Goal: Find specific page/section: Find specific page/section

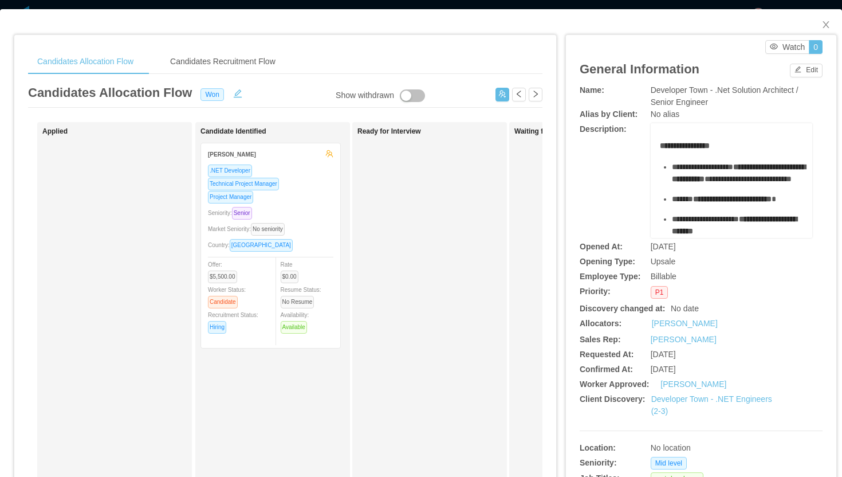
scroll to position [163, 0]
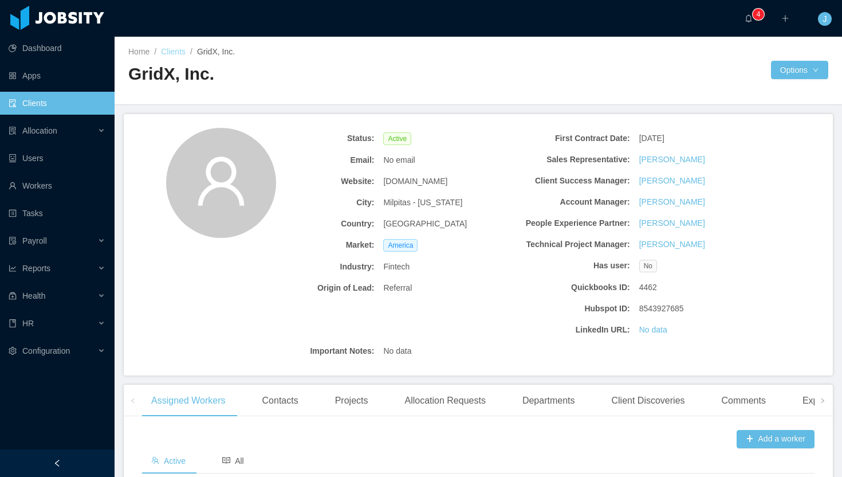
click at [178, 53] on link "Clients" at bounding box center [173, 51] width 25 height 9
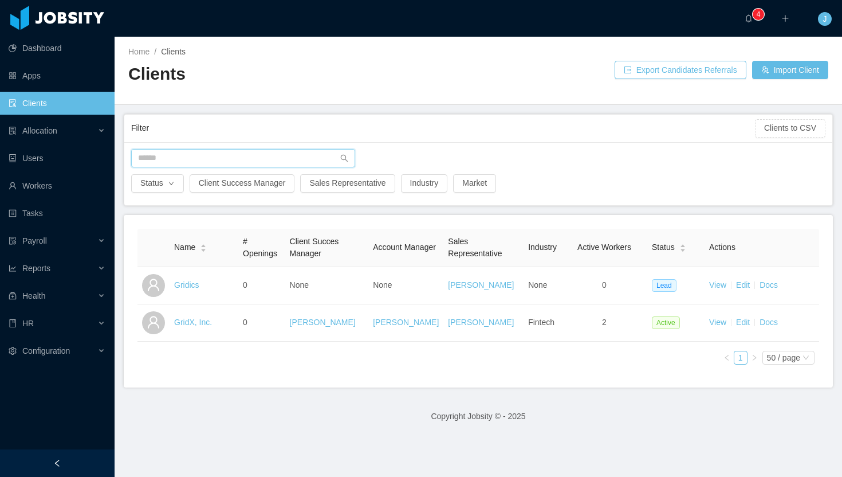
click at [215, 158] on input "text" at bounding box center [243, 158] width 224 height 18
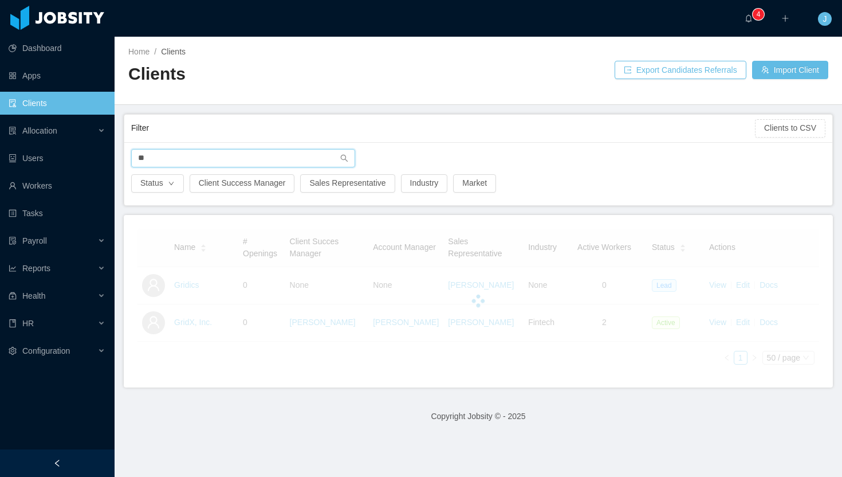
type input "*"
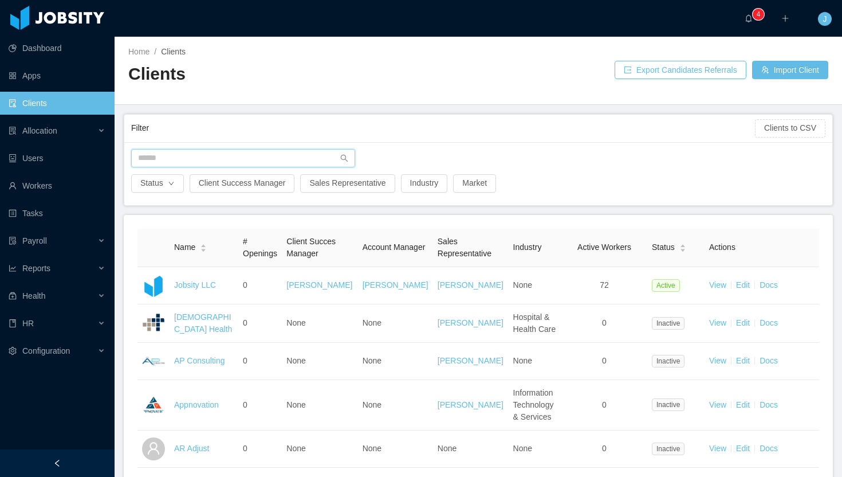
click at [229, 158] on input "text" at bounding box center [243, 158] width 224 height 18
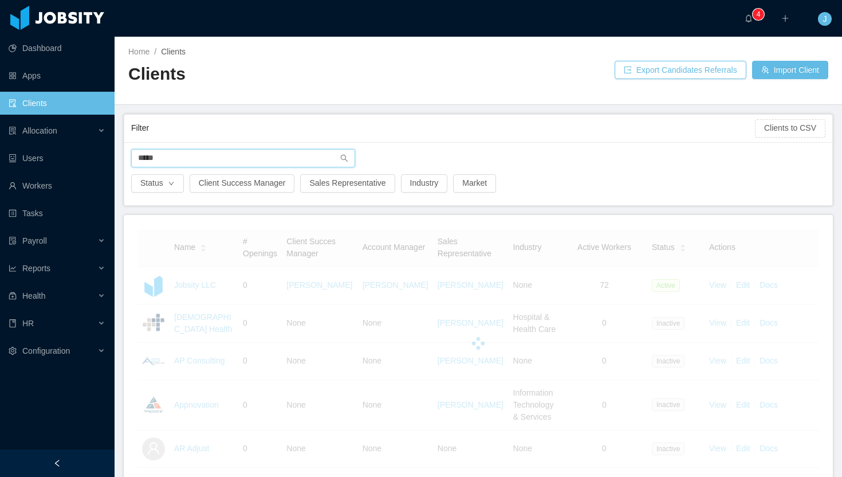
type input "******"
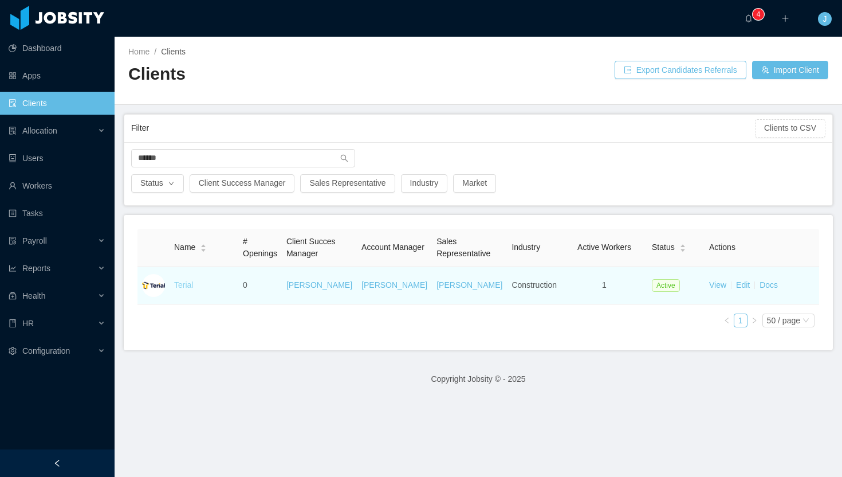
click at [187, 286] on link "Terial" at bounding box center [183, 284] width 19 height 9
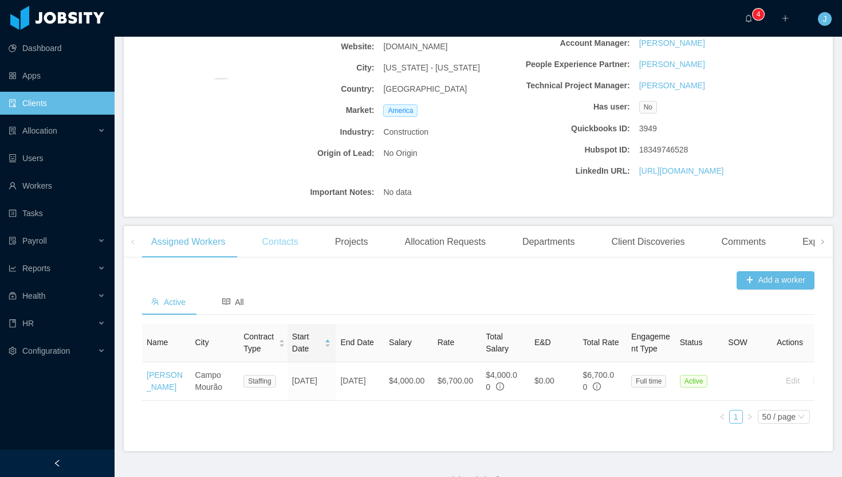
scroll to position [193, 0]
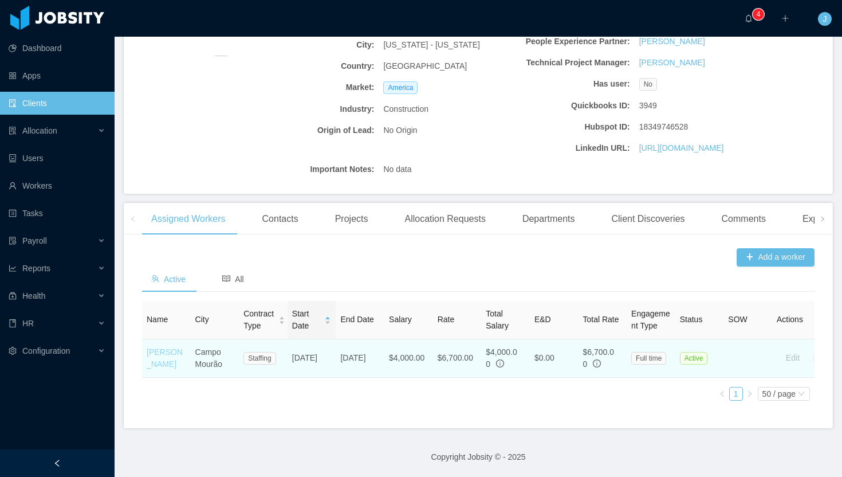
click at [161, 367] on link "[PERSON_NAME]" at bounding box center [165, 357] width 36 height 21
